Goal: Task Accomplishment & Management: Use online tool/utility

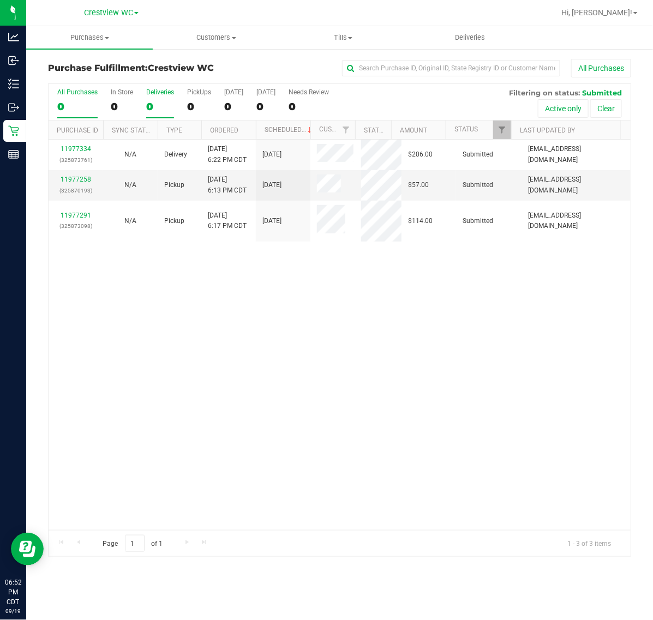
click at [156, 110] on div "0" at bounding box center [160, 106] width 28 height 13
click at [0, 0] on input "Deliveries 0" at bounding box center [0, 0] width 0 height 0
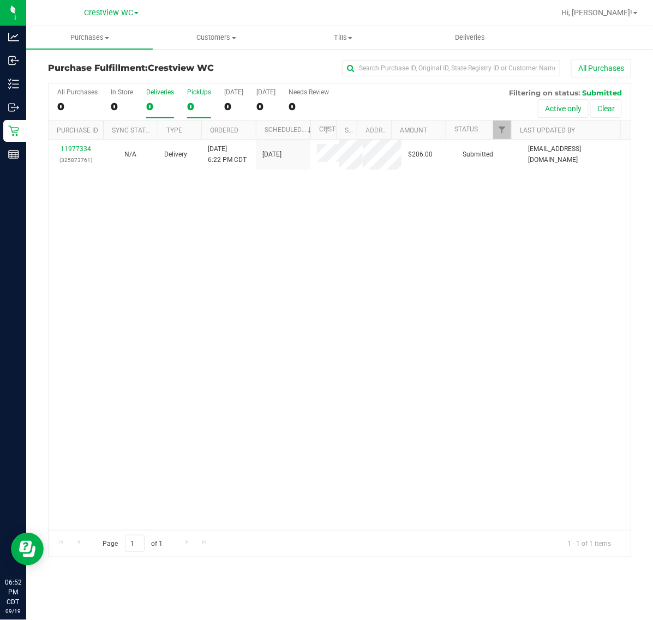
click at [194, 105] on div "0" at bounding box center [199, 106] width 24 height 13
click at [0, 0] on input "PickUps 0" at bounding box center [0, 0] width 0 height 0
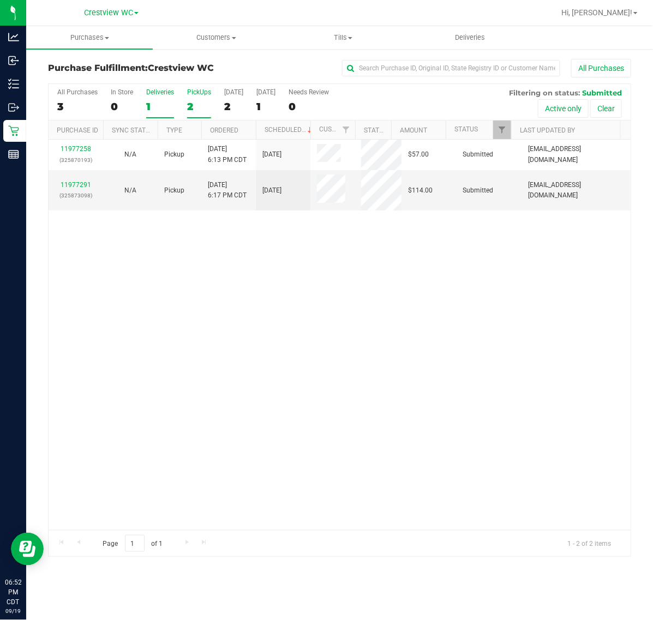
click at [154, 102] on div "1" at bounding box center [160, 106] width 28 height 13
click at [0, 0] on input "Deliveries 1" at bounding box center [0, 0] width 0 height 0
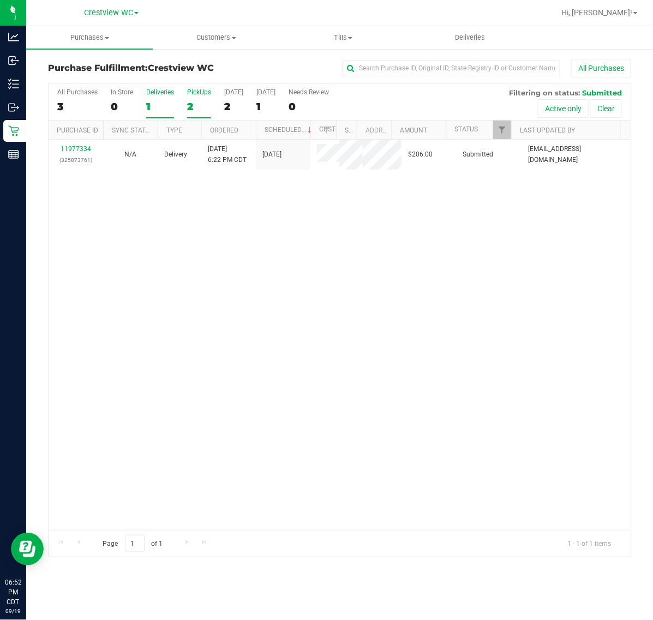
click at [196, 96] on div "PickUps" at bounding box center [199, 92] width 24 height 8
click at [0, 0] on input "PickUps 2" at bounding box center [0, 0] width 0 height 0
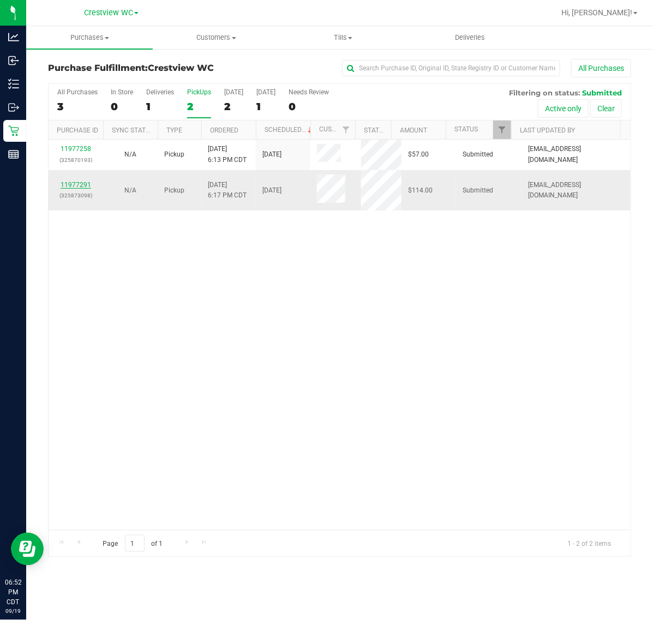
click at [71, 183] on link "11977291" at bounding box center [76, 185] width 31 height 8
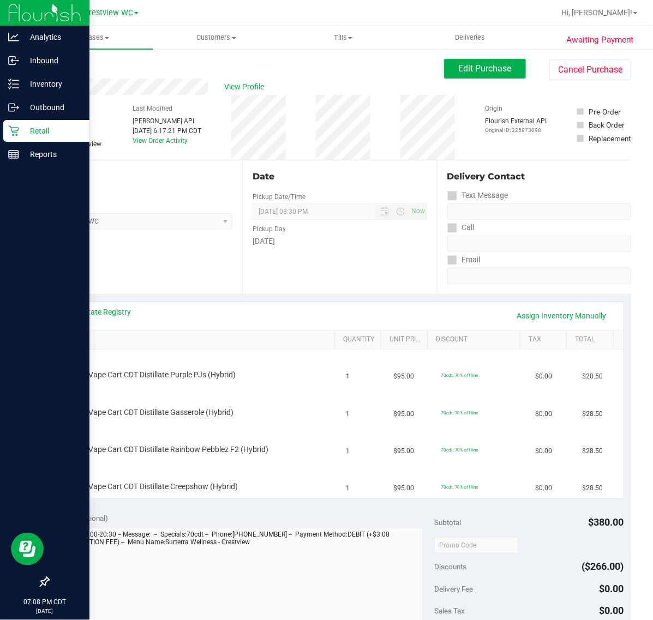
click at [6, 140] on div "Retail" at bounding box center [46, 131] width 86 height 22
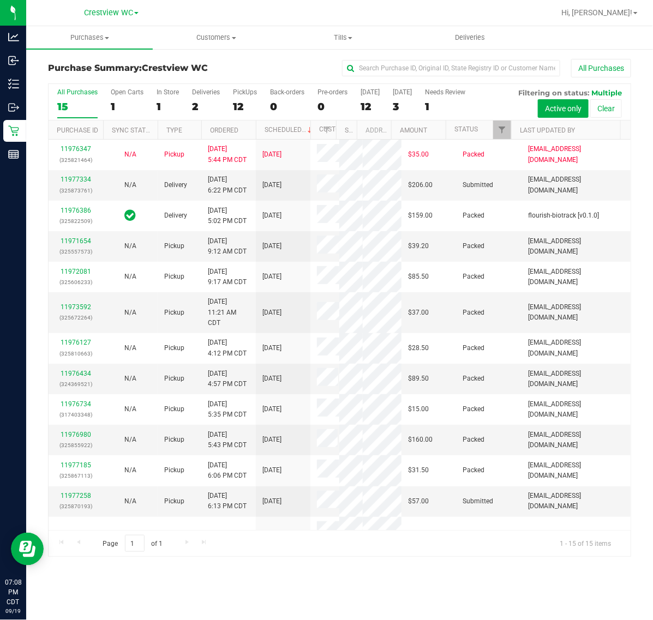
click at [236, 93] on div "PickUps" at bounding box center [245, 92] width 24 height 8
click at [0, 0] on input "PickUps 12" at bounding box center [0, 0] width 0 height 0
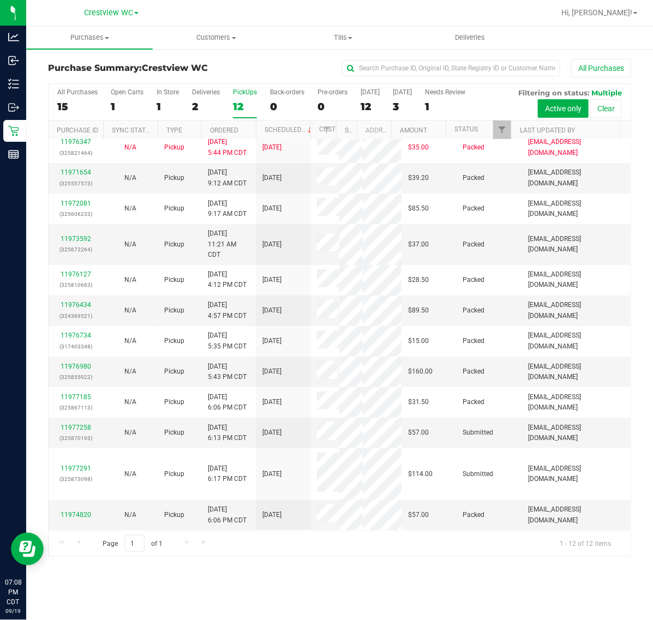
scroll to position [140, 0]
click at [75, 432] on link "11977258" at bounding box center [76, 428] width 31 height 8
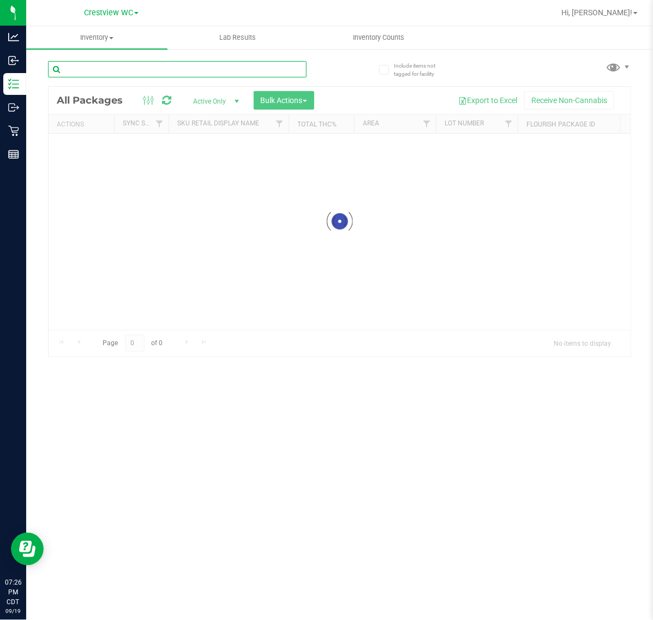
click at [119, 64] on input "text" at bounding box center [177, 69] width 259 height 16
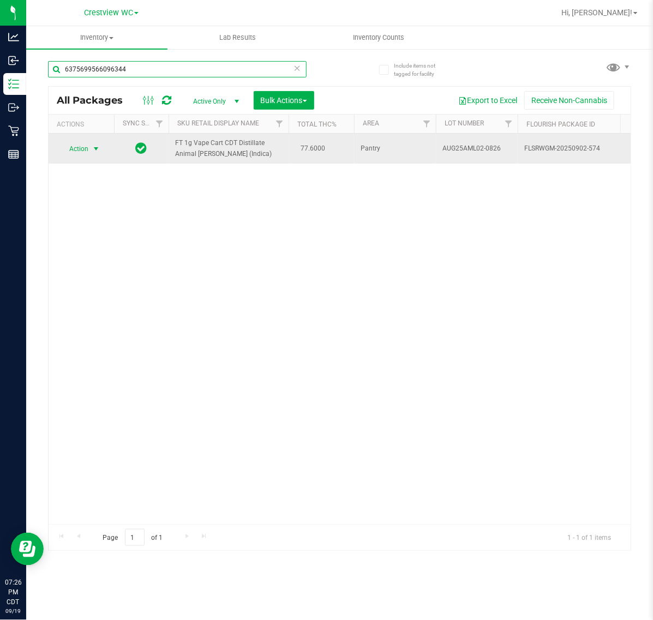
type input "6375699566096344"
click at [99, 147] on span "select" at bounding box center [96, 149] width 9 height 9
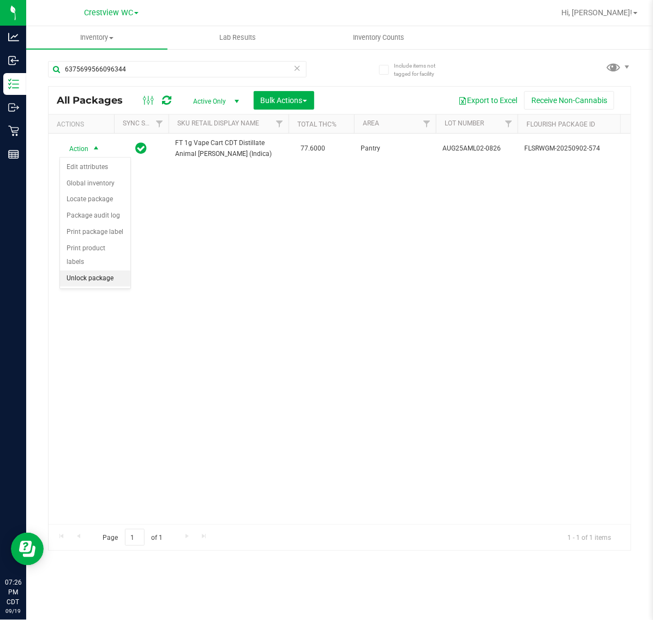
click at [91, 271] on li "Unlock package" at bounding box center [95, 279] width 70 height 16
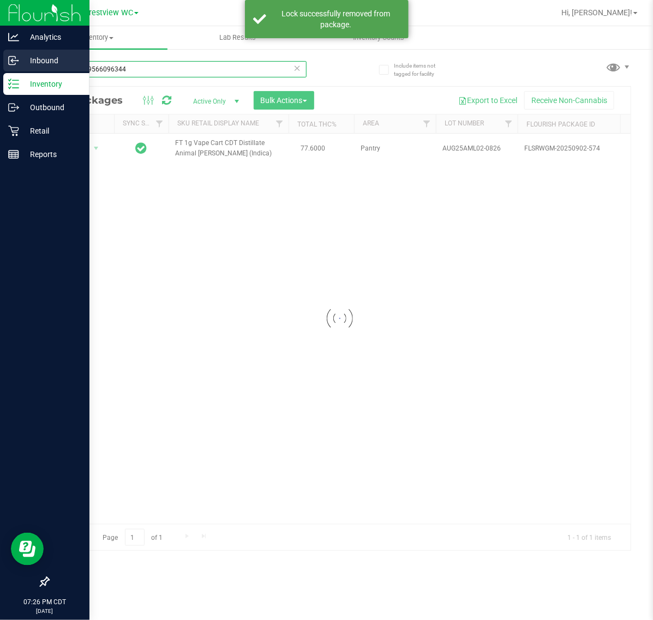
drag, startPoint x: 132, startPoint y: 69, endPoint x: 25, endPoint y: 71, distance: 107.0
click at [25, 71] on div "Analytics Inbound Inventory Outbound Retail Reports 07:26 PM CDT [DATE] 09/19 C…" at bounding box center [326, 310] width 653 height 620
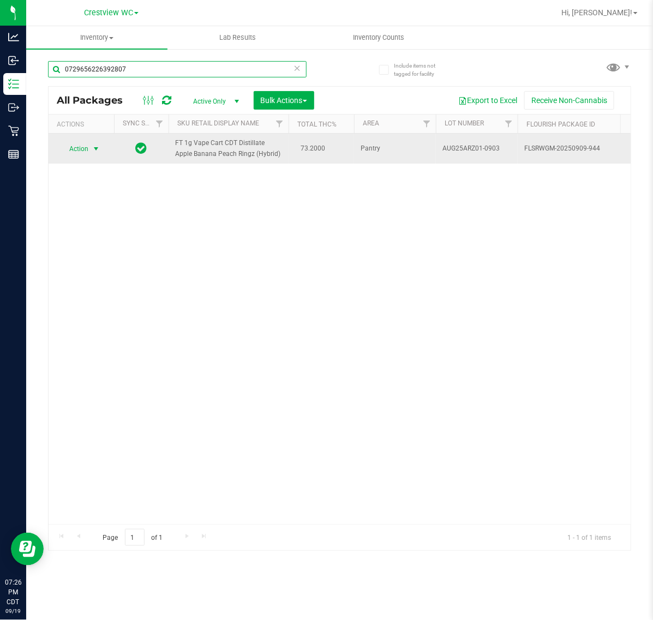
type input "0729656226392807"
click at [82, 153] on span "Action" at bounding box center [73, 148] width 29 height 15
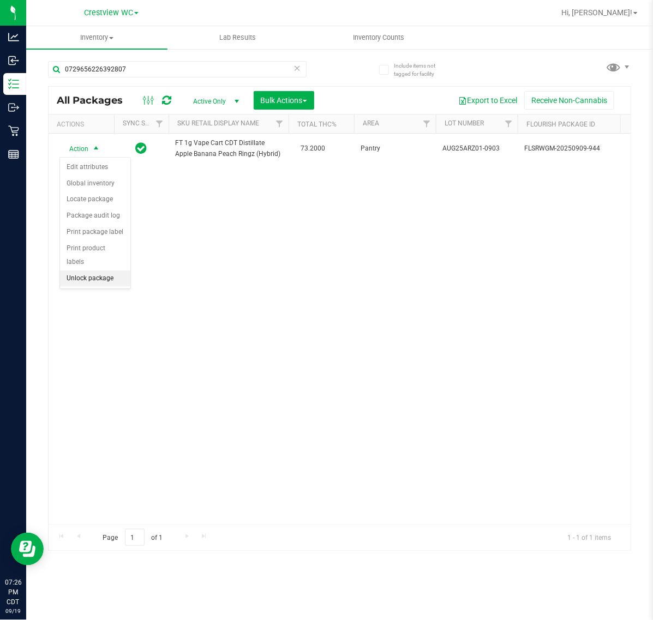
click at [85, 271] on li "Unlock package" at bounding box center [95, 279] width 70 height 16
